Goal: Transaction & Acquisition: Purchase product/service

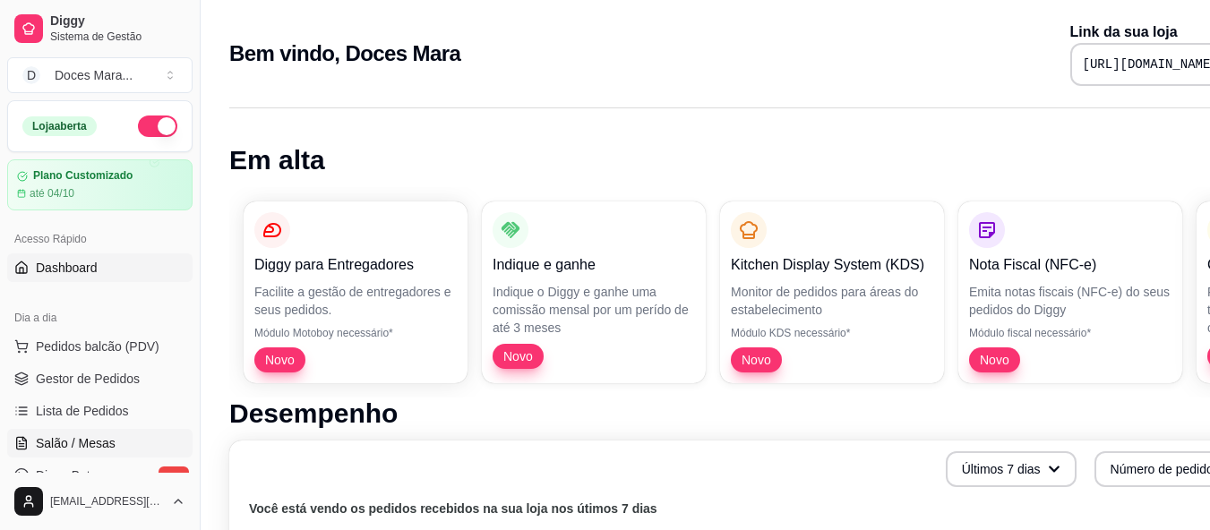
click at [105, 440] on span "Salão / Mesas" at bounding box center [76, 443] width 80 height 18
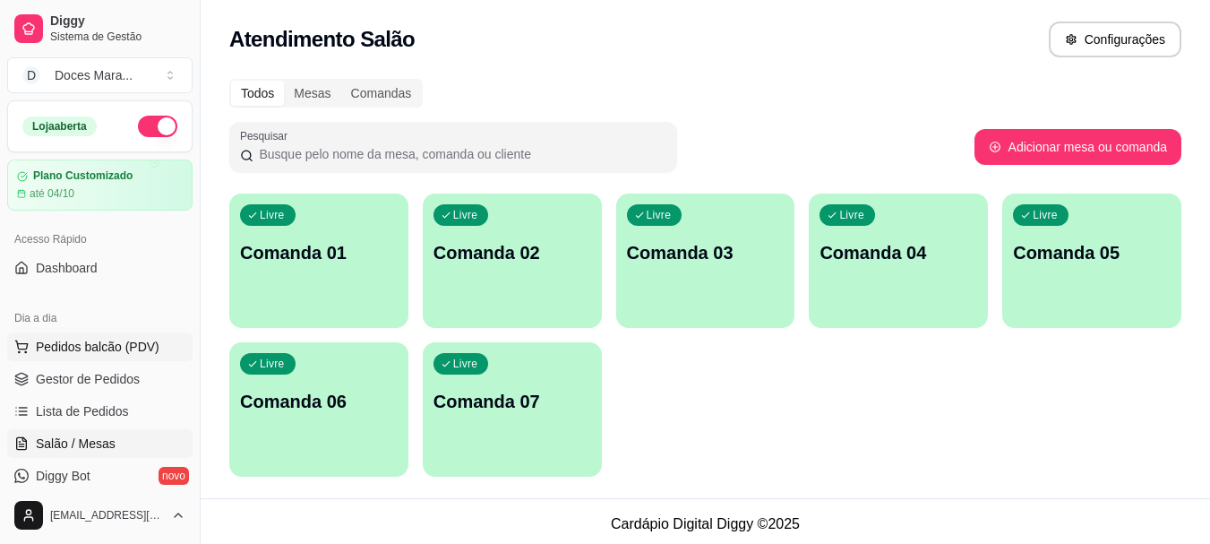
click at [97, 342] on span "Pedidos balcão (PDV)" at bounding box center [98, 347] width 124 height 18
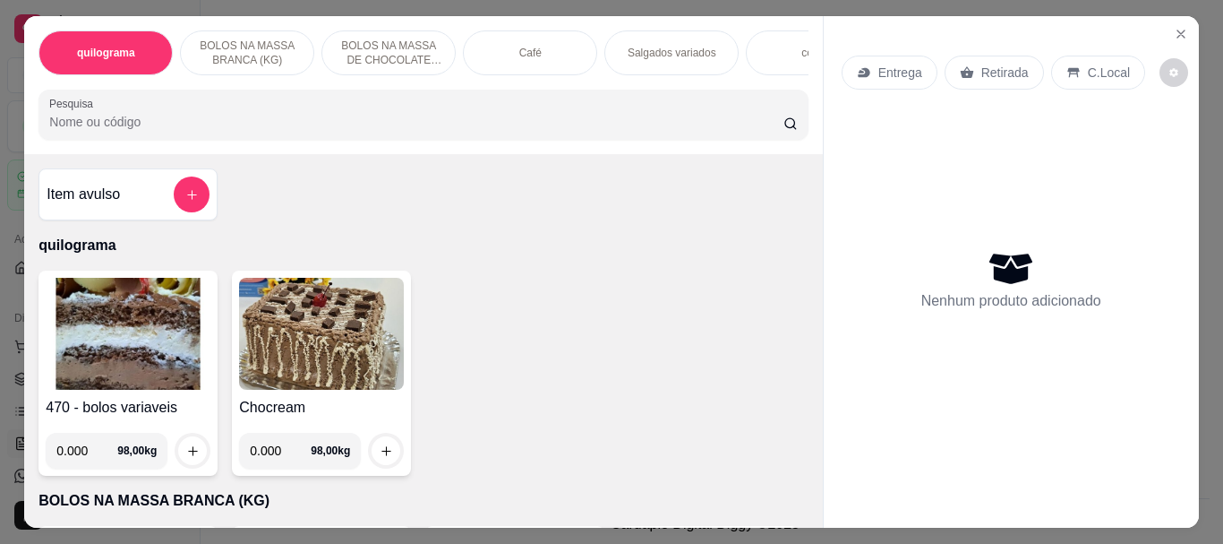
click at [179, 124] on input "Pesquisa" at bounding box center [416, 122] width 734 height 18
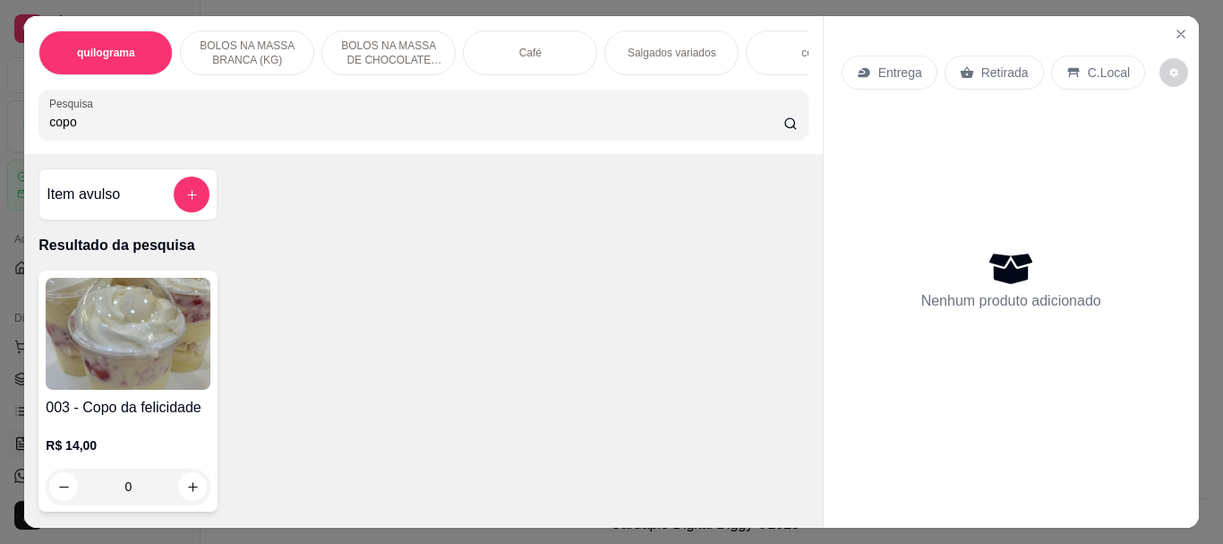
type input "copo"
click at [130, 361] on img at bounding box center [128, 334] width 165 height 112
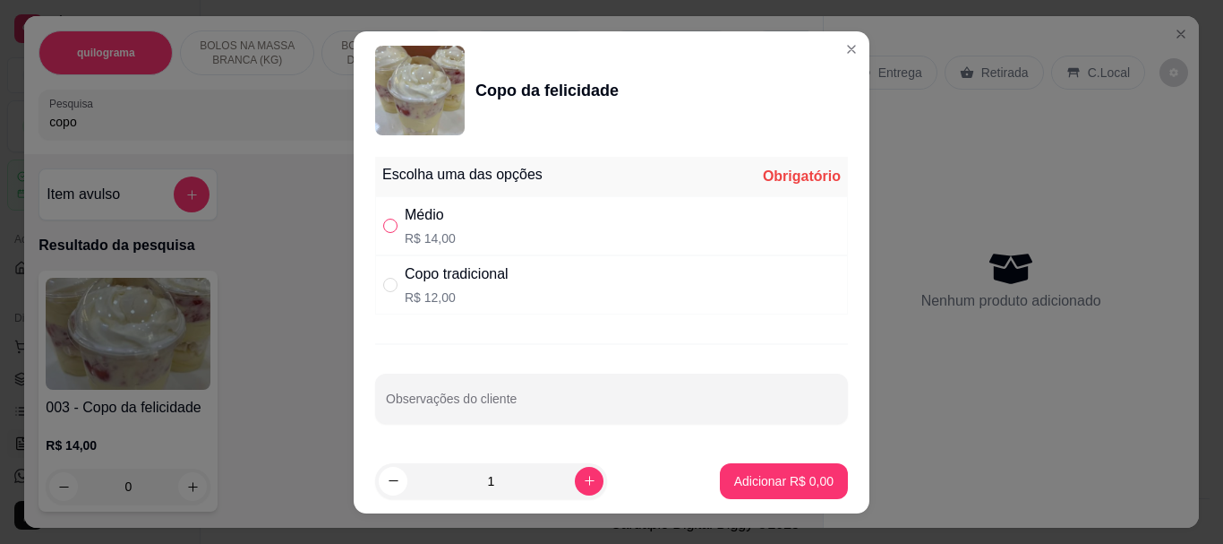
click at [383, 224] on input "" at bounding box center [390, 226] width 14 height 14
radio input "true"
click at [583, 474] on icon "increase-product-quantity" at bounding box center [589, 480] width 13 height 13
type input "2"
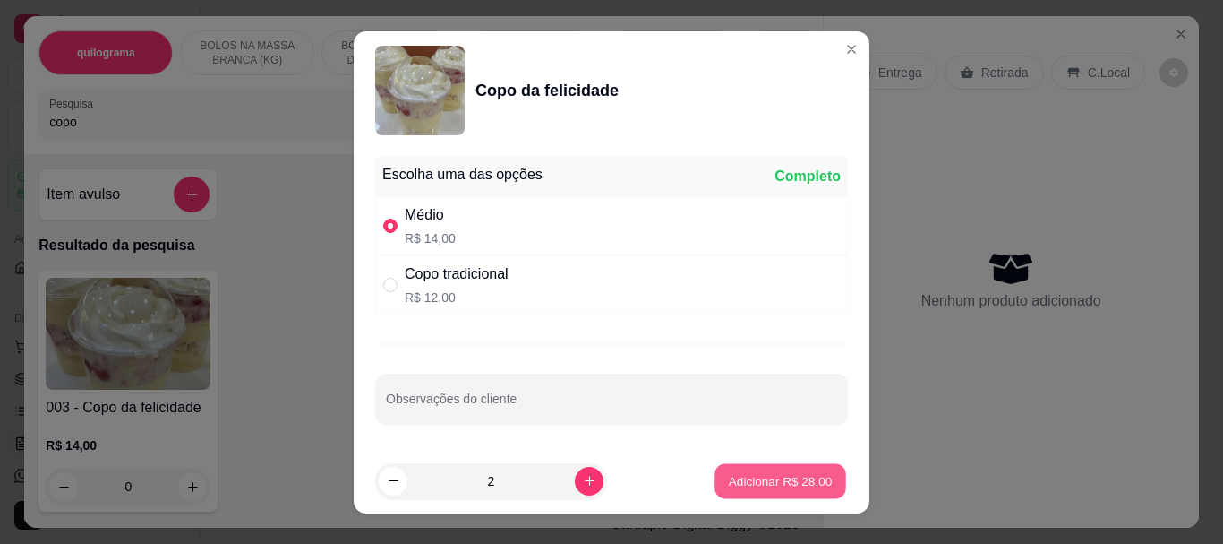
click at [787, 480] on p "Adicionar R$ 28,00" at bounding box center [781, 480] width 104 height 17
type input "2"
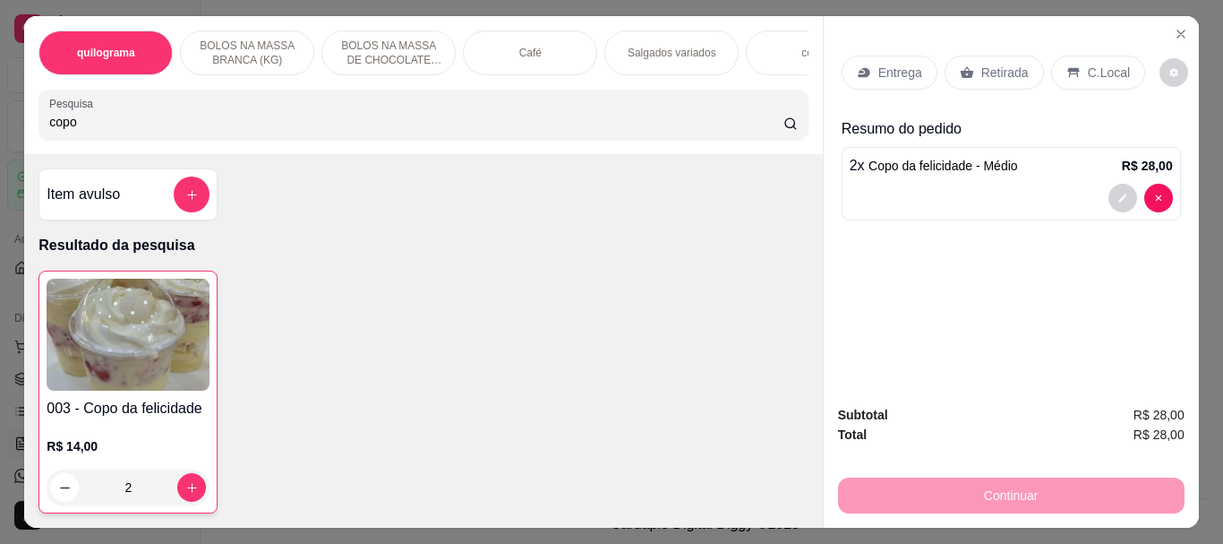
click at [996, 64] on p "Retirada" at bounding box center [1005, 73] width 47 height 18
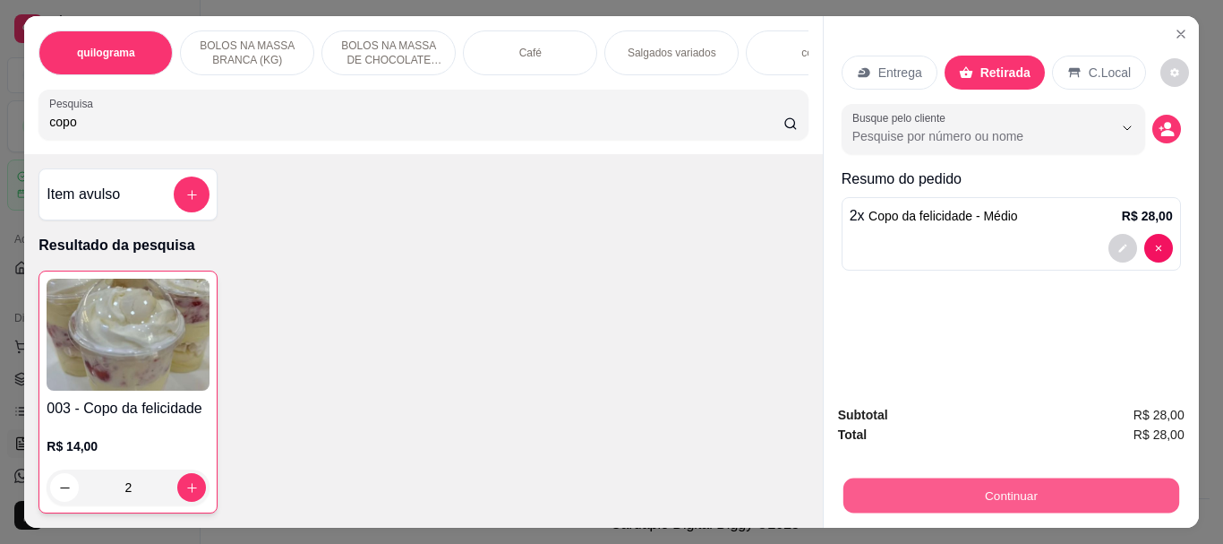
click at [980, 484] on button "Continuar" at bounding box center [1011, 494] width 336 height 35
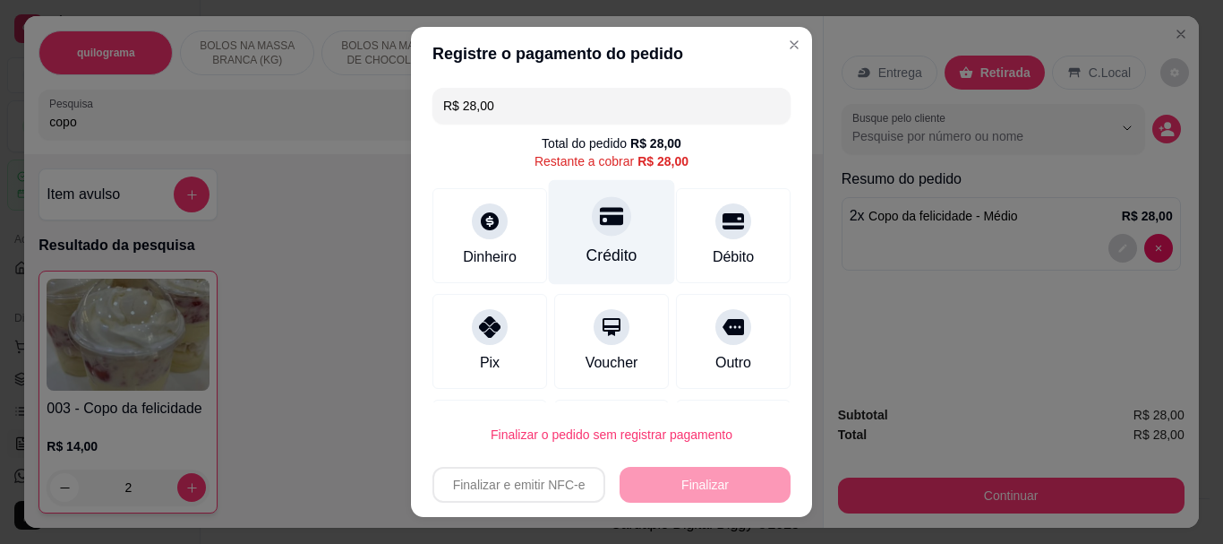
click at [592, 231] on div at bounding box center [611, 216] width 39 height 39
type input "R$ 0,00"
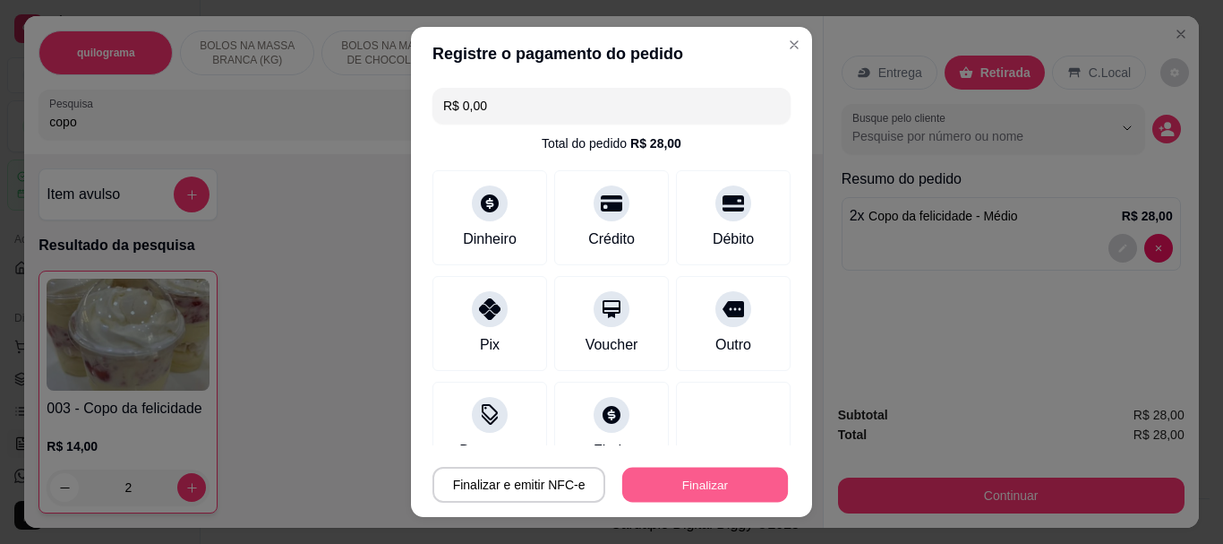
click at [653, 472] on button "Finalizar" at bounding box center [705, 484] width 166 height 35
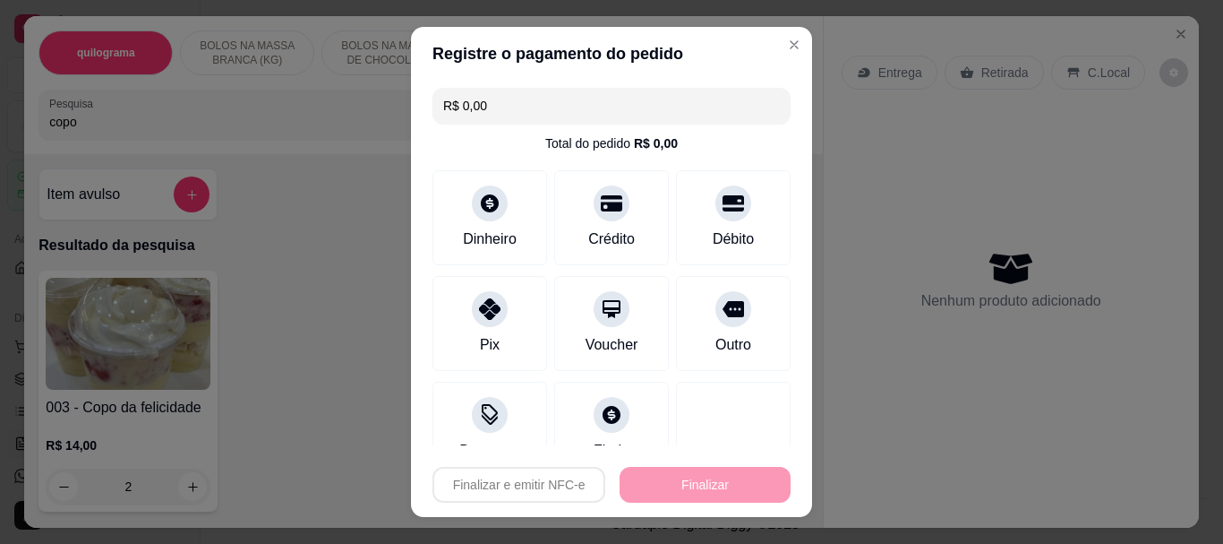
type input "0"
type input "-R$ 28,00"
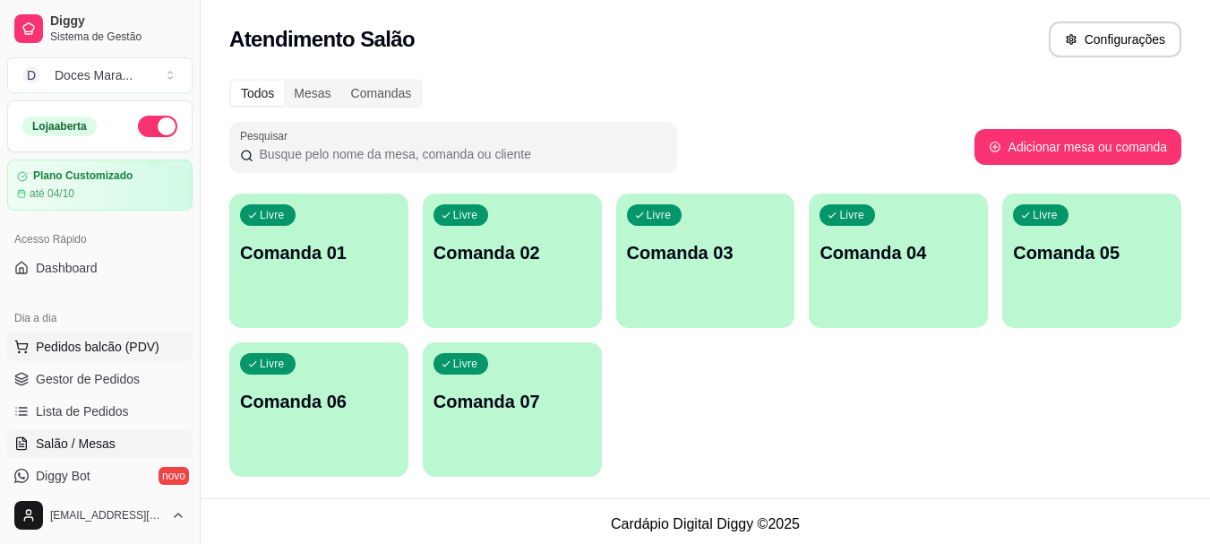
click at [55, 351] on span "Pedidos balcão (PDV)" at bounding box center [98, 347] width 124 height 18
